Goal: Communication & Community: Ask a question

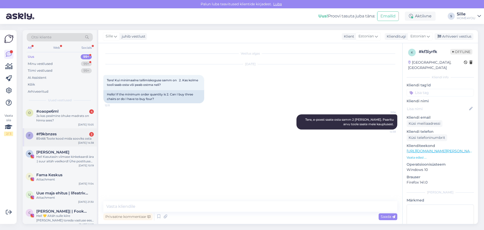
click at [67, 135] on div "#f9kbnzes 2" at bounding box center [65, 134] width 58 height 5
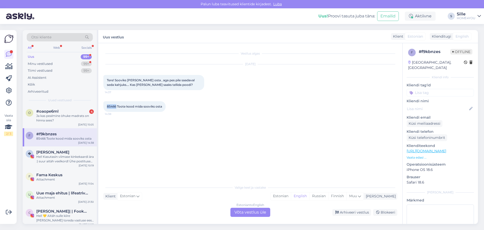
drag, startPoint x: 116, startPoint y: 105, endPoint x: 107, endPoint y: 105, distance: 9.1
click at [107, 105] on span "85466 Toote kood mida sooviks osta" at bounding box center [134, 106] width 55 height 4
copy span "85466"
click at [245, 151] on div "Estonian to English Võta vestlus üle" at bounding box center [251, 212] width 40 height 9
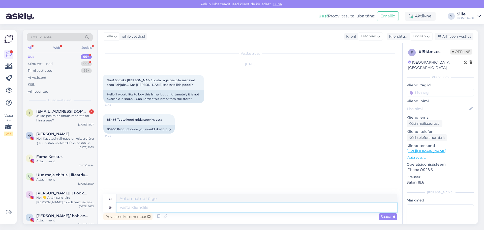
click at [165, 151] on textarea at bounding box center [257, 207] width 281 height 9
type textarea "Tere,"
type textarea "[PERSON_NAME], soovitud"
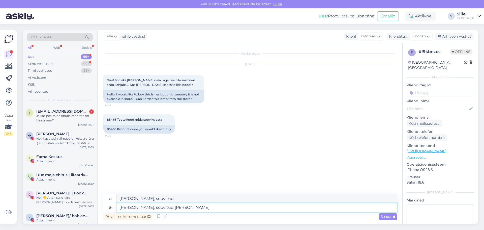
type textarea "[PERSON_NAME], soovitud lamp"
type textarea "[PERSON_NAME], soovitud lamp saada"
type textarea "[PERSON_NAME], soovitud lamp saadaval"
type textarea "[PERSON_NAME], soovitud lamp saada meie"
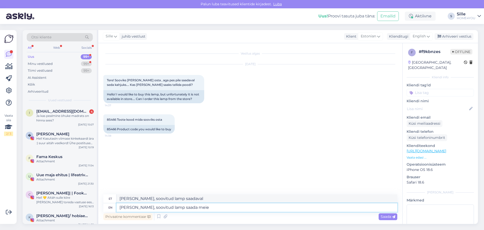
type textarea "Tere, lamp saada meie"
type textarea "[PERSON_NAME], soovitud lamp saada meie Tähesaju H"
type textarea "Tere, lamp saada meie Tähesaju"
type textarea "[PERSON_NAME], soovitud lamp saada meie Tähesaju Home4you"
type textarea "Tere, lamp saada meie Tähesaju Home4you"
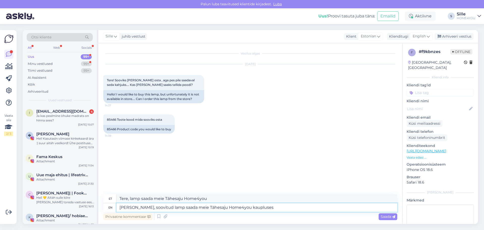
type textarea "[PERSON_NAME], soovitud lamp saada meie Tähesaju Home4you kaupluses."
type textarea "Tere, tooteid lamp saada meie Tähesaju Home4you kauplus."
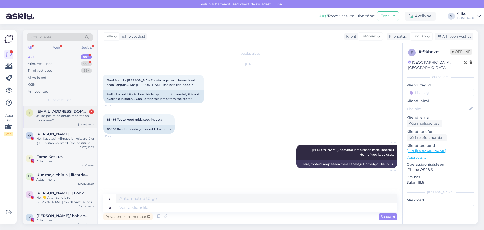
click at [81, 114] on div "Ja kas pealmine òhuke madrats on hinna sees?" at bounding box center [65, 118] width 58 height 9
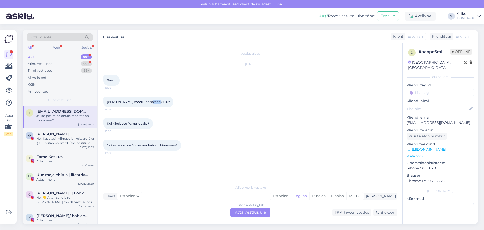
drag, startPoint x: 158, startPoint y: 101, endPoint x: 148, endPoint y: 101, distance: 10.9
click at [148, 101] on div "[PERSON_NAME] voodi: Tootekood 86107 15:06" at bounding box center [138, 102] width 70 height 11
copy span "86107"
click at [258, 151] on div "Estonian to English Võta vestlus üle" at bounding box center [251, 212] width 40 height 9
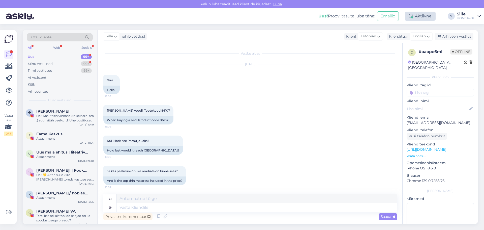
click at [258, 16] on div "Aktiivne" at bounding box center [420, 16] width 31 height 9
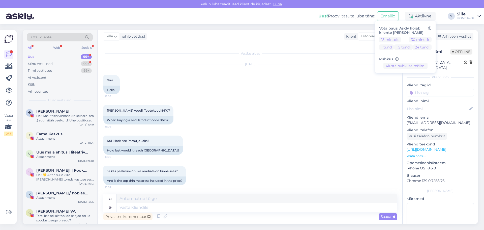
drag, startPoint x: 325, startPoint y: 105, endPoint x: 343, endPoint y: 89, distance: 24.5
click at [258, 105] on div "[PERSON_NAME] voodi: Tootekood 86107 15:06 When buying a bed: Product code 86107" at bounding box center [250, 115] width 294 height 30
click at [258, 36] on icon at bounding box center [428, 37] width 3 height 6
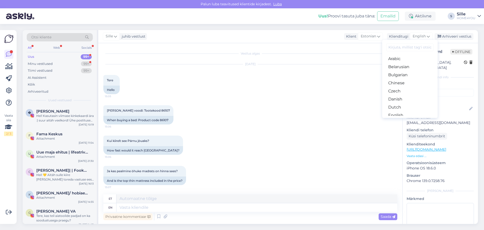
click at [258, 119] on link "Estonian" at bounding box center [409, 123] width 55 height 8
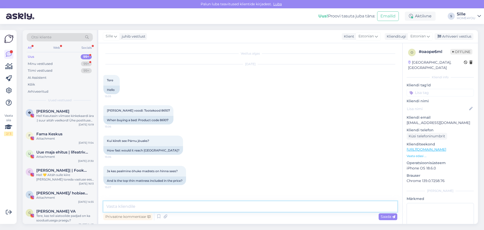
click at [164, 151] on textarea at bounding box center [250, 206] width 294 height 11
type textarea "Tere, voodi jõuaks [GEOGRAPHIC_DATA] 1-3 tööpäeva jooksul."
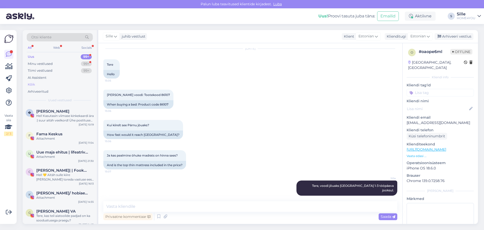
click at [34, 84] on div "Kõik" at bounding box center [31, 84] width 7 height 5
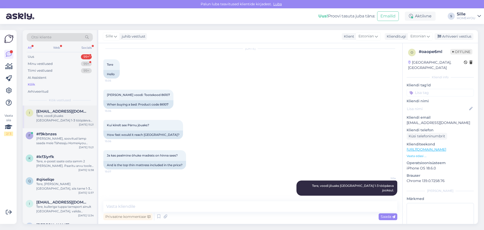
click at [61, 114] on div "Tere, voodi jõuaks [GEOGRAPHIC_DATA] 1-3 tööpäeva jooksul." at bounding box center [65, 118] width 58 height 9
